Goal: Download file/media

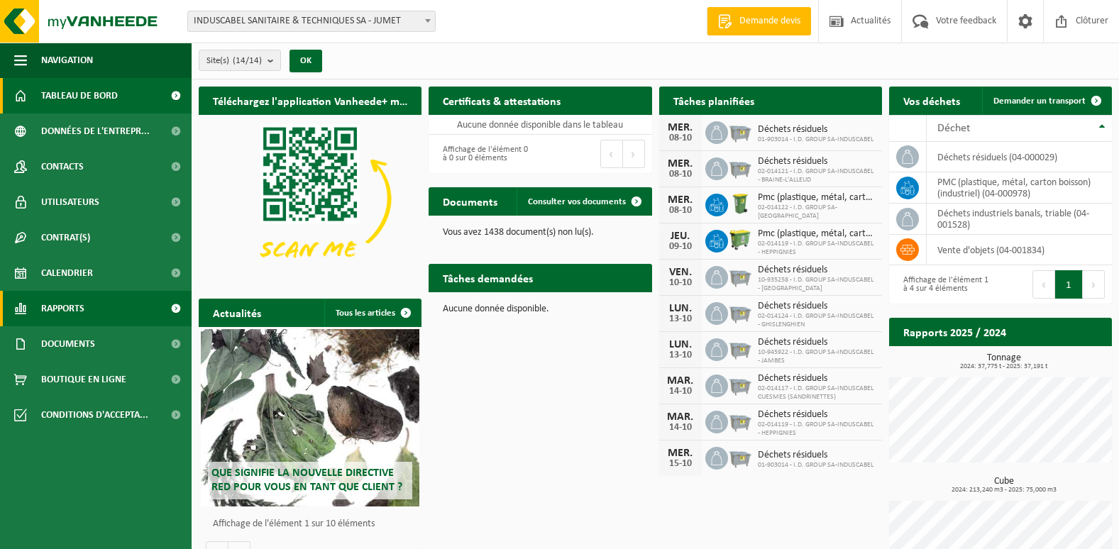
click at [100, 307] on link "Rapports" at bounding box center [96, 308] width 192 height 35
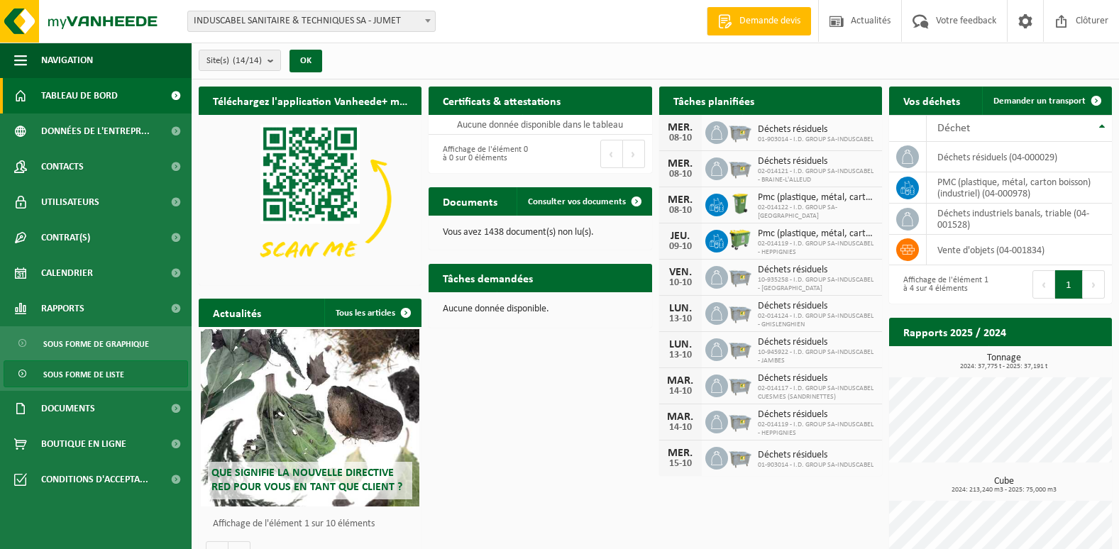
click at [87, 372] on span "Sous forme de liste" at bounding box center [83, 374] width 81 height 27
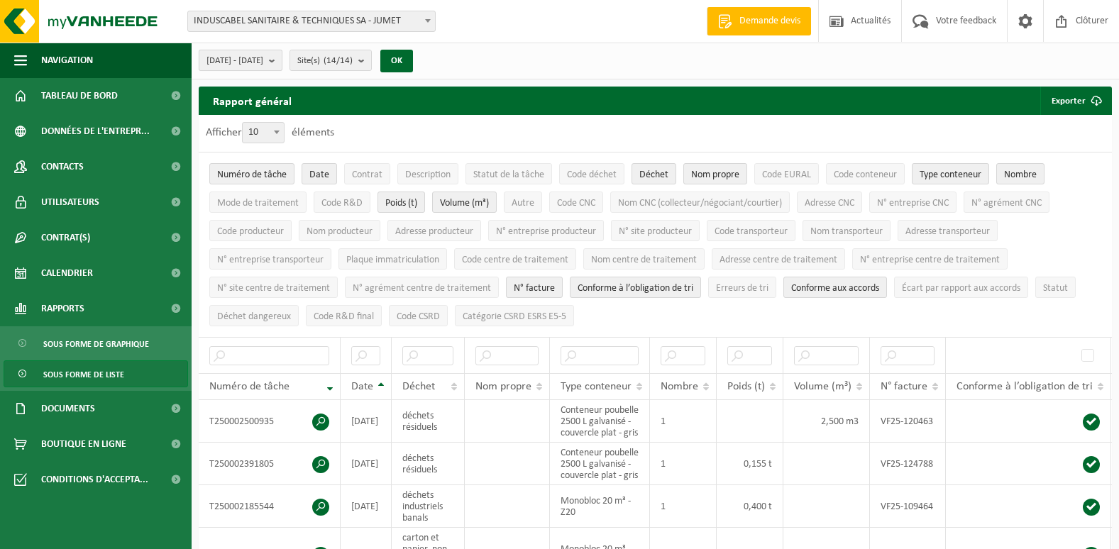
click at [282, 59] on b "submit" at bounding box center [275, 60] width 13 height 20
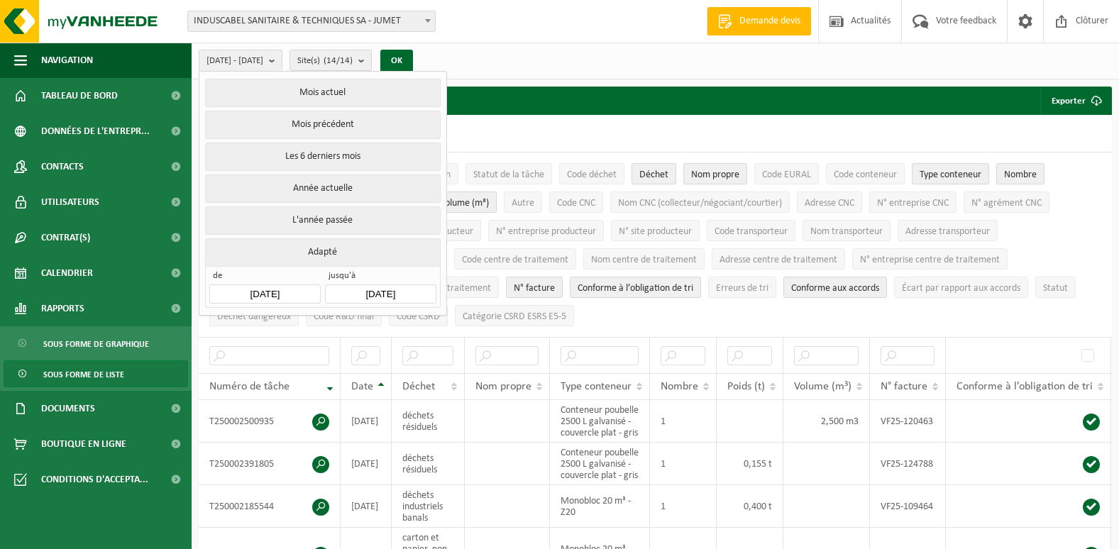
click at [295, 288] on input "2025-05-01" at bounding box center [264, 294] width 111 height 19
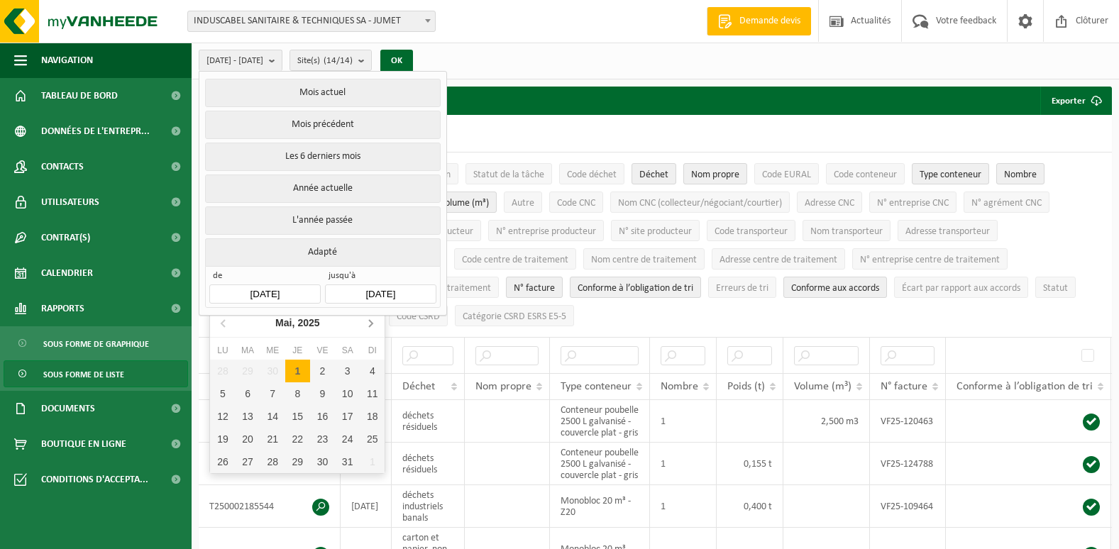
click at [371, 320] on icon at bounding box center [370, 323] width 23 height 23
click at [370, 373] on div "1" at bounding box center [372, 371] width 25 height 23
type input "2025-06-01"
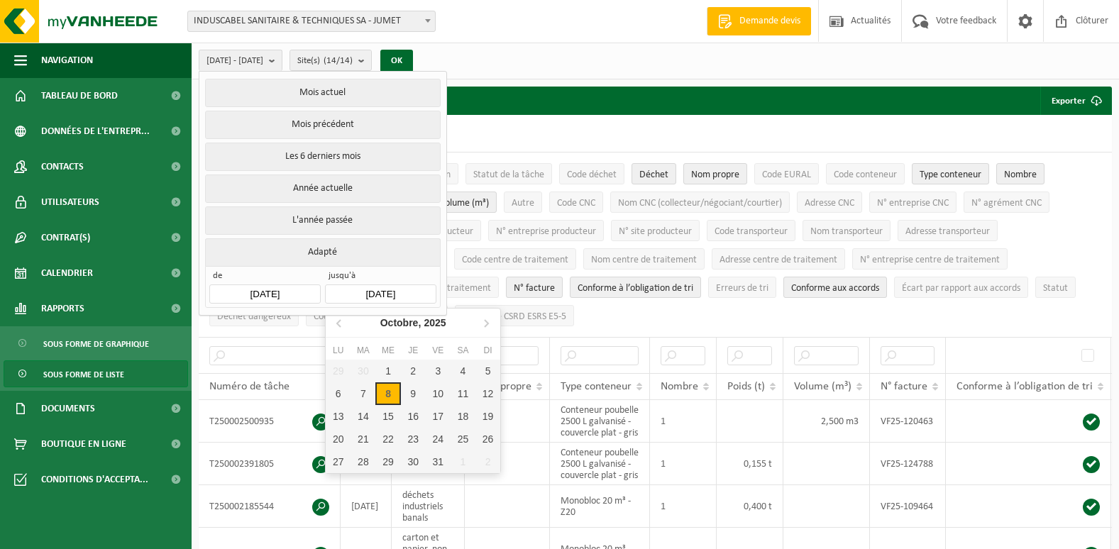
click at [421, 288] on input "2025-10-08" at bounding box center [380, 294] width 111 height 19
click at [363, 375] on div "30" at bounding box center [363, 371] width 25 height 23
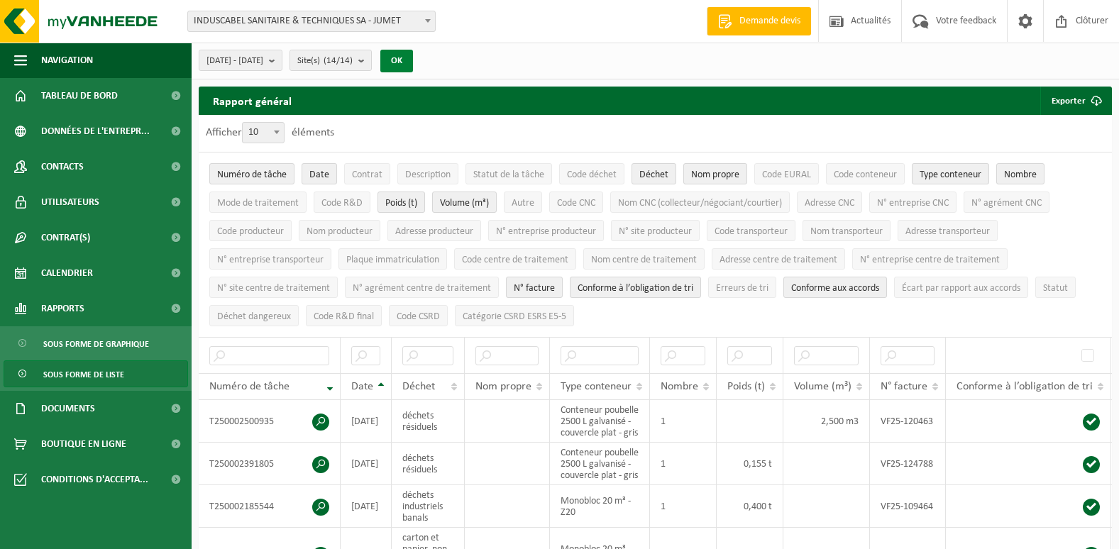
click at [413, 57] on button "OK" at bounding box center [396, 61] width 33 height 23
click at [1080, 97] on button "Exporter" at bounding box center [1075, 101] width 70 height 28
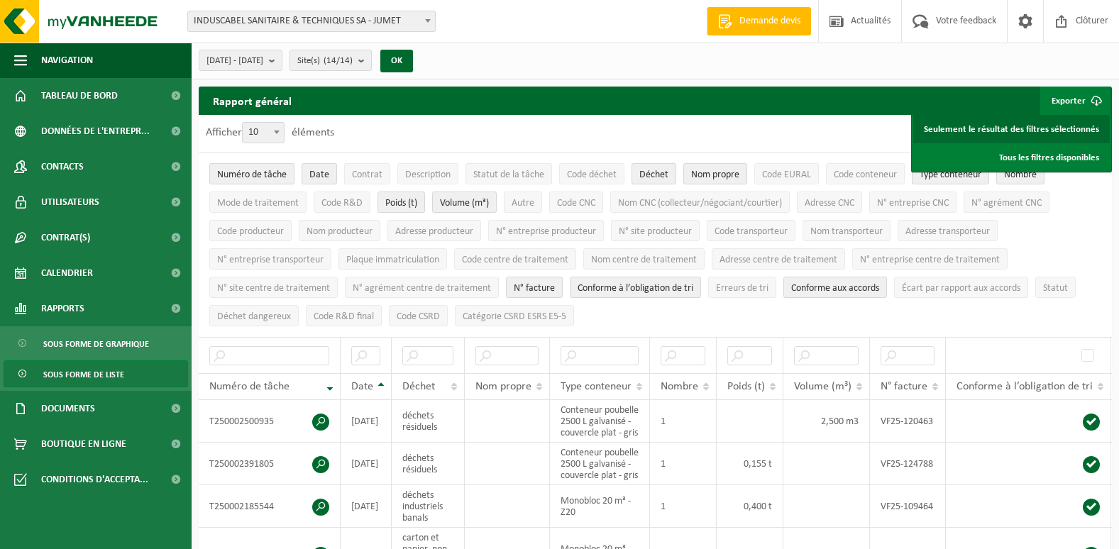
click at [1057, 126] on link "Seulement le résultat des filtres sélectionnés" at bounding box center [1011, 129] width 197 height 28
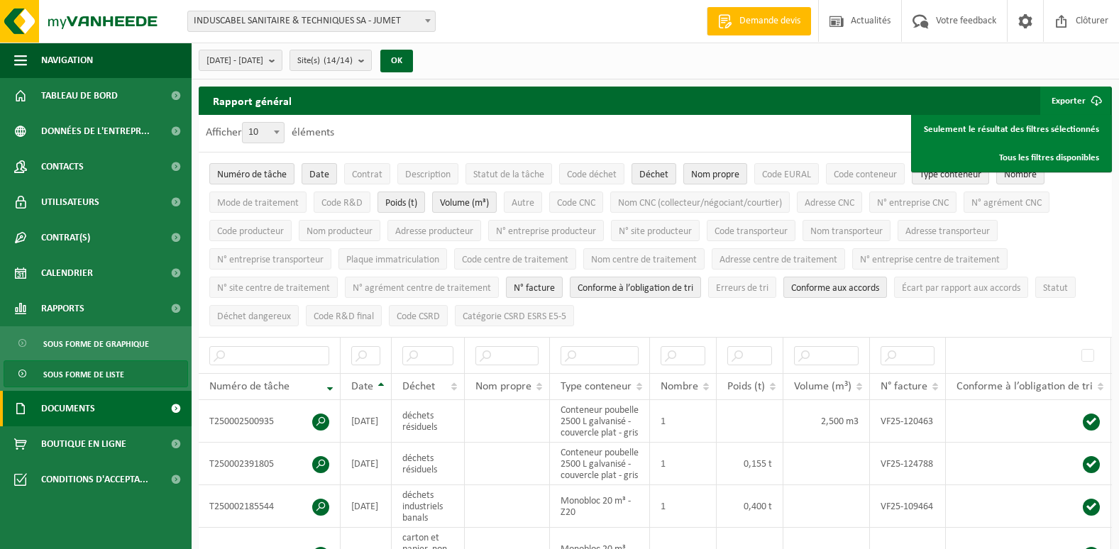
click at [89, 401] on span "Documents" at bounding box center [68, 408] width 54 height 35
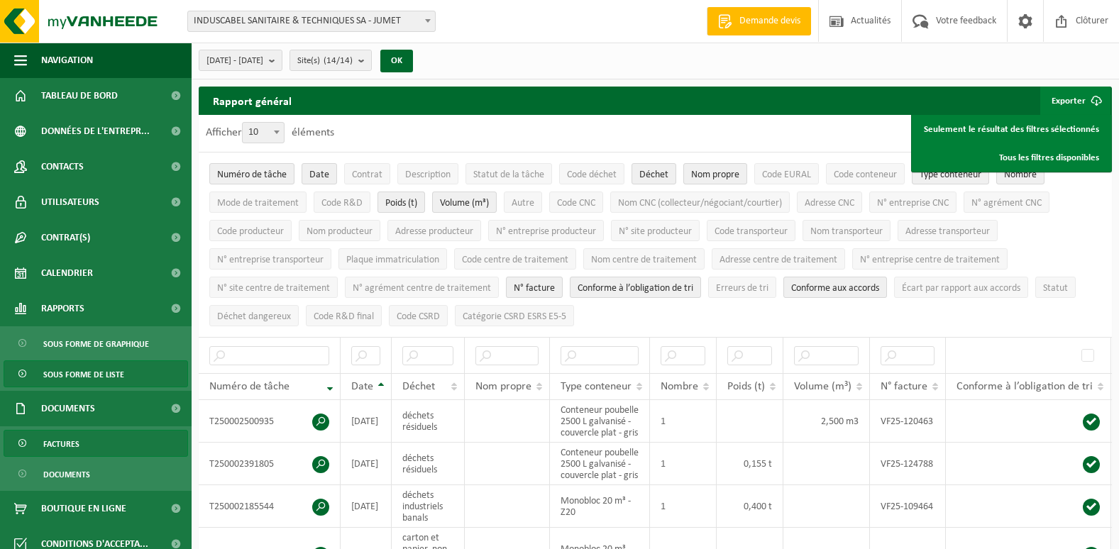
click at [67, 445] on span "Factures" at bounding box center [61, 444] width 36 height 27
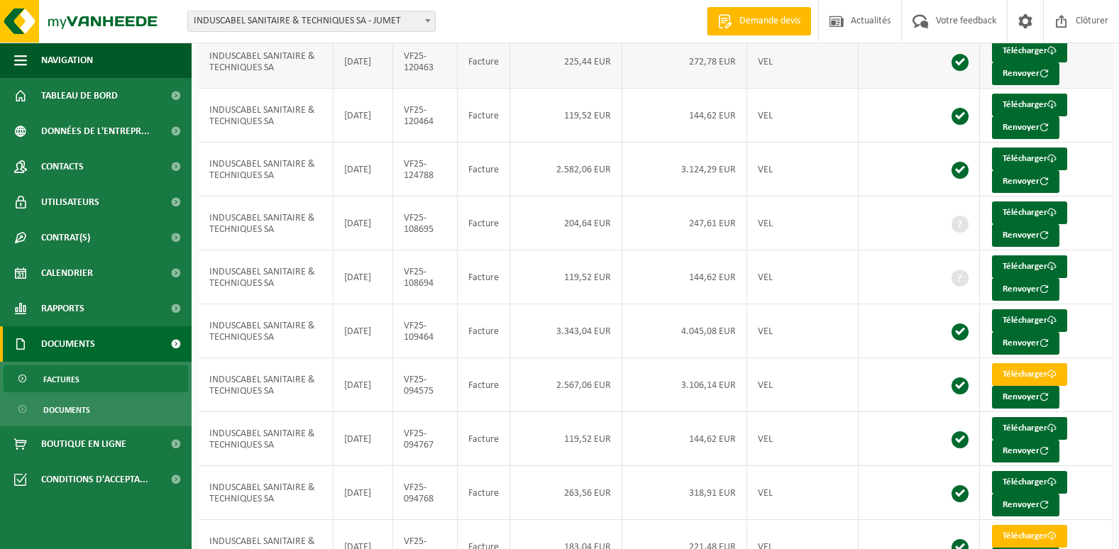
scroll to position [213, 0]
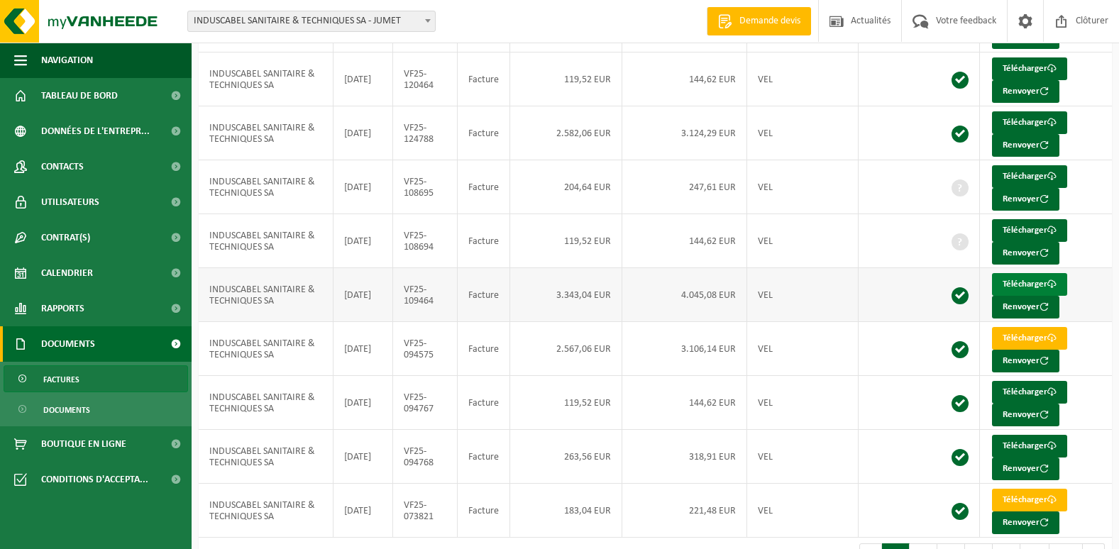
click at [1020, 280] on link "Télécharger" at bounding box center [1029, 284] width 75 height 23
click at [1009, 276] on link "Télécharger" at bounding box center [1029, 284] width 75 height 23
click at [1013, 226] on link "Télécharger" at bounding box center [1029, 230] width 75 height 23
click at [1028, 172] on link "Télécharger" at bounding box center [1029, 176] width 75 height 23
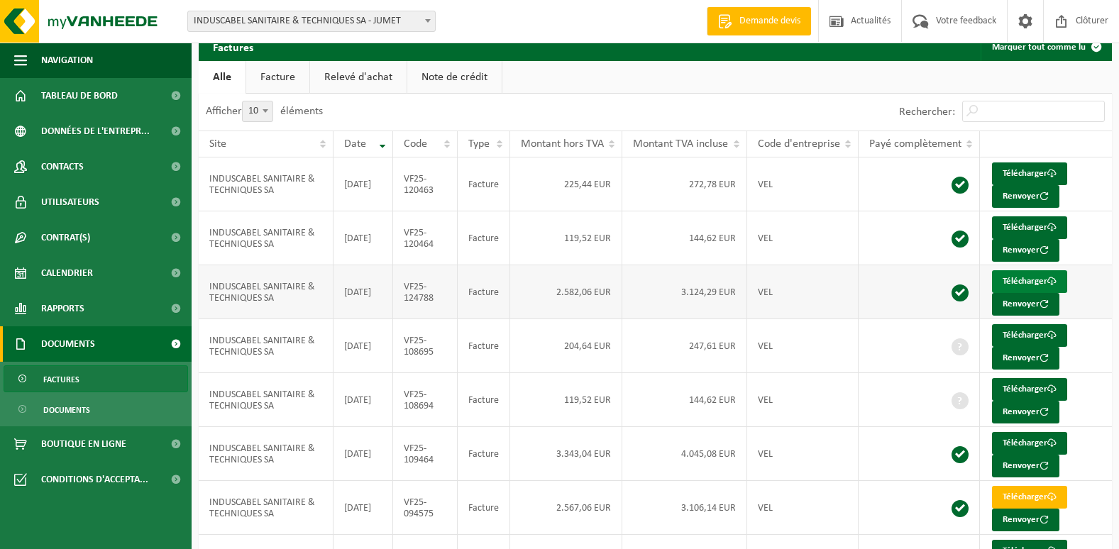
scroll to position [0, 0]
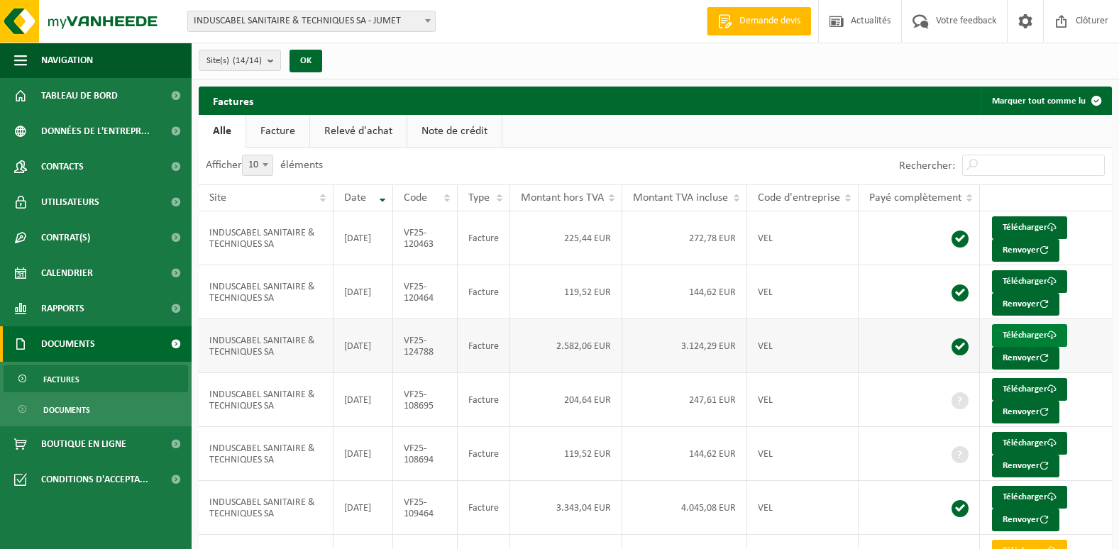
click at [1011, 333] on link "Télécharger" at bounding box center [1029, 335] width 75 height 23
click at [1026, 275] on link "Télécharger" at bounding box center [1029, 281] width 75 height 23
click at [1023, 222] on link "Télécharger" at bounding box center [1029, 227] width 75 height 23
click at [384, 197] on th "Date" at bounding box center [364, 198] width 60 height 27
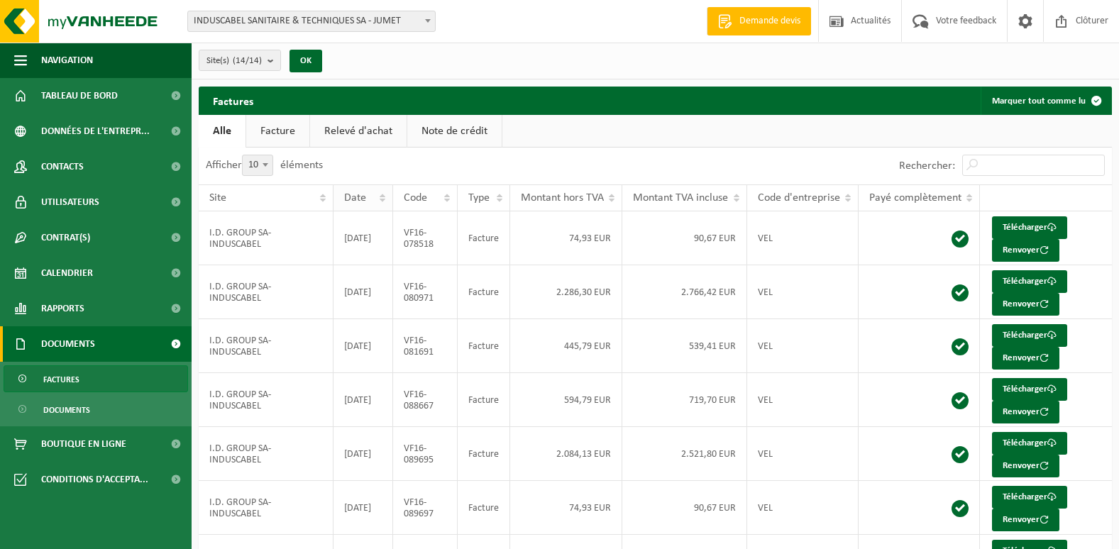
click at [384, 197] on th "Date" at bounding box center [364, 198] width 60 height 27
click at [384, 194] on th "Date" at bounding box center [364, 198] width 60 height 27
